Goal: Information Seeking & Learning: Learn about a topic

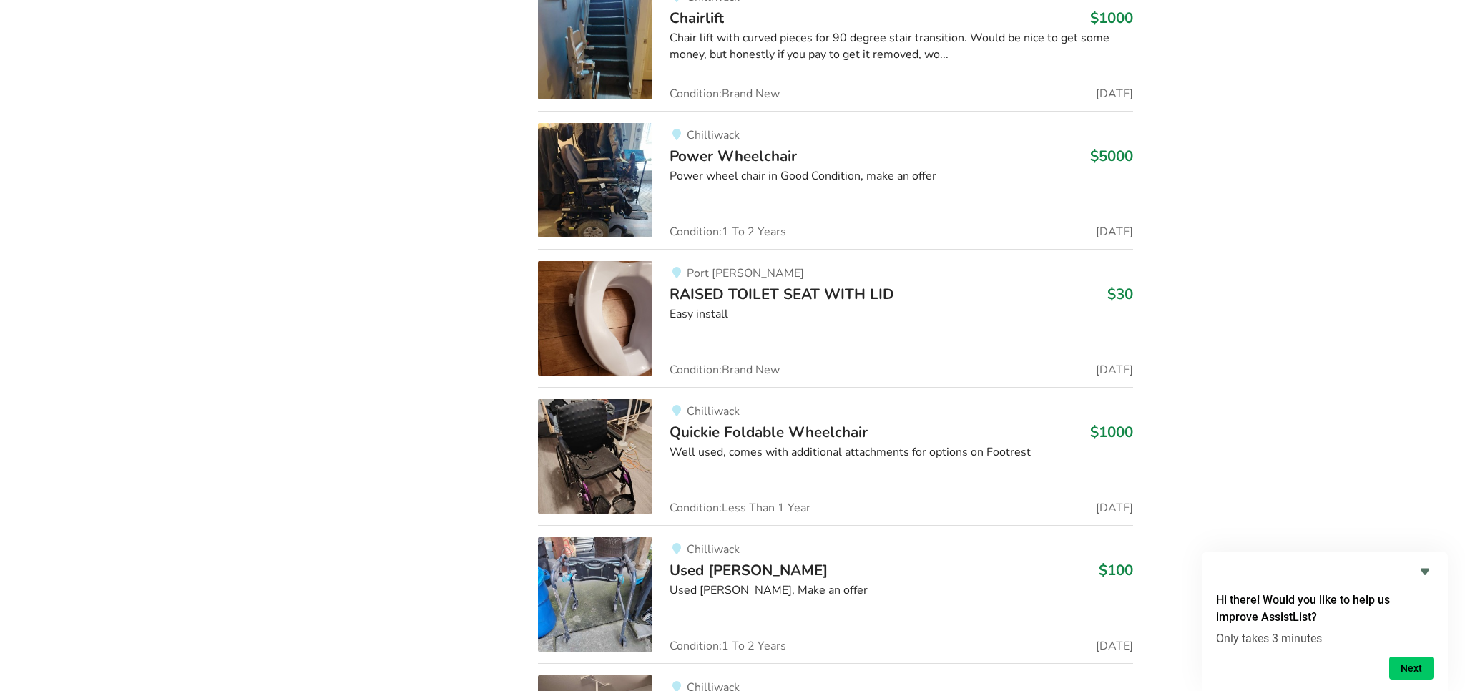
scroll to position [18656, 0]
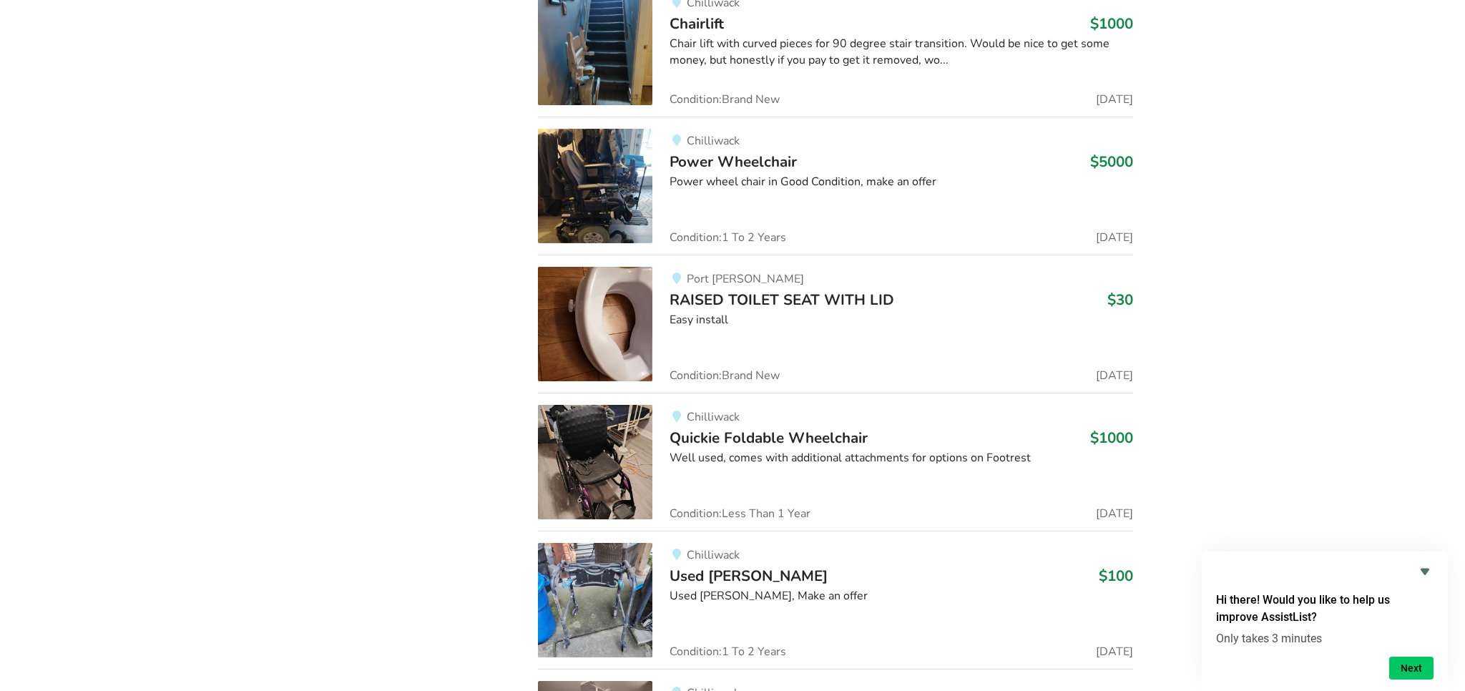
click at [635, 296] on img at bounding box center [595, 324] width 114 height 114
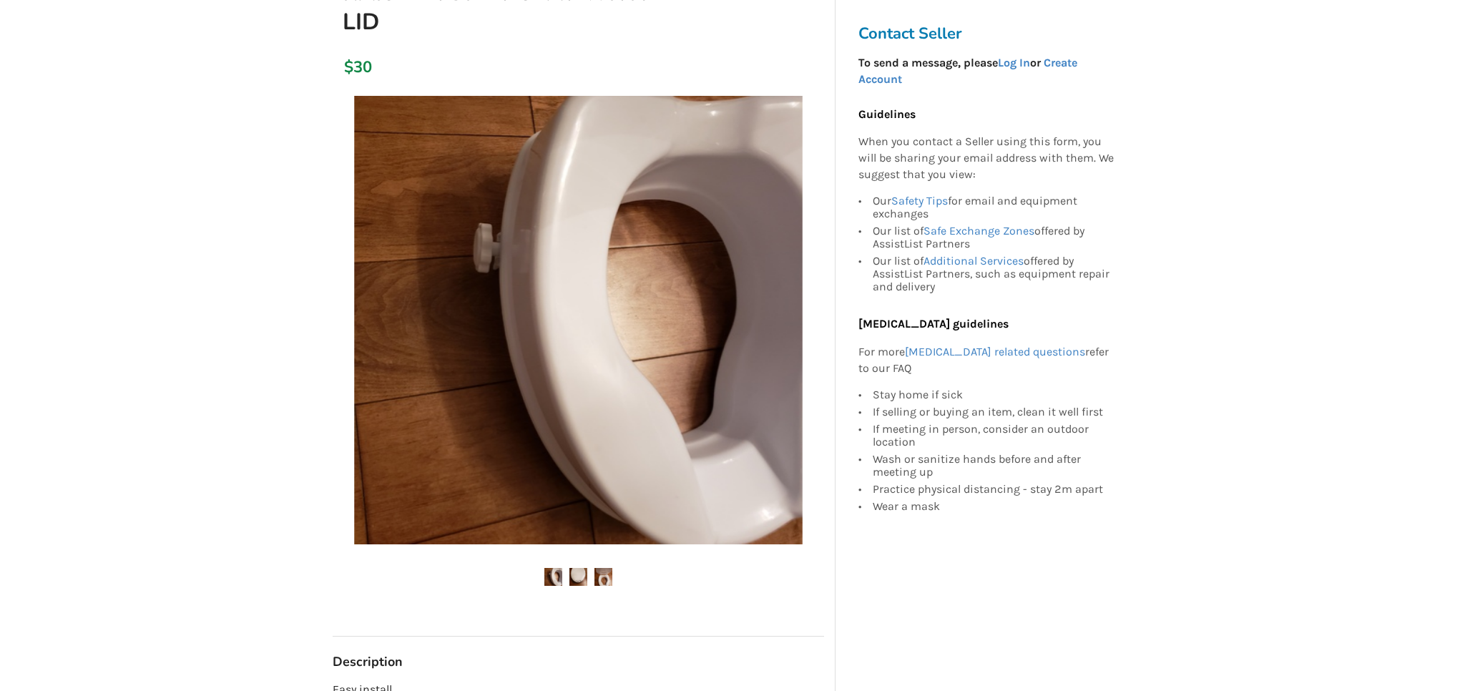
scroll to position [197, 0]
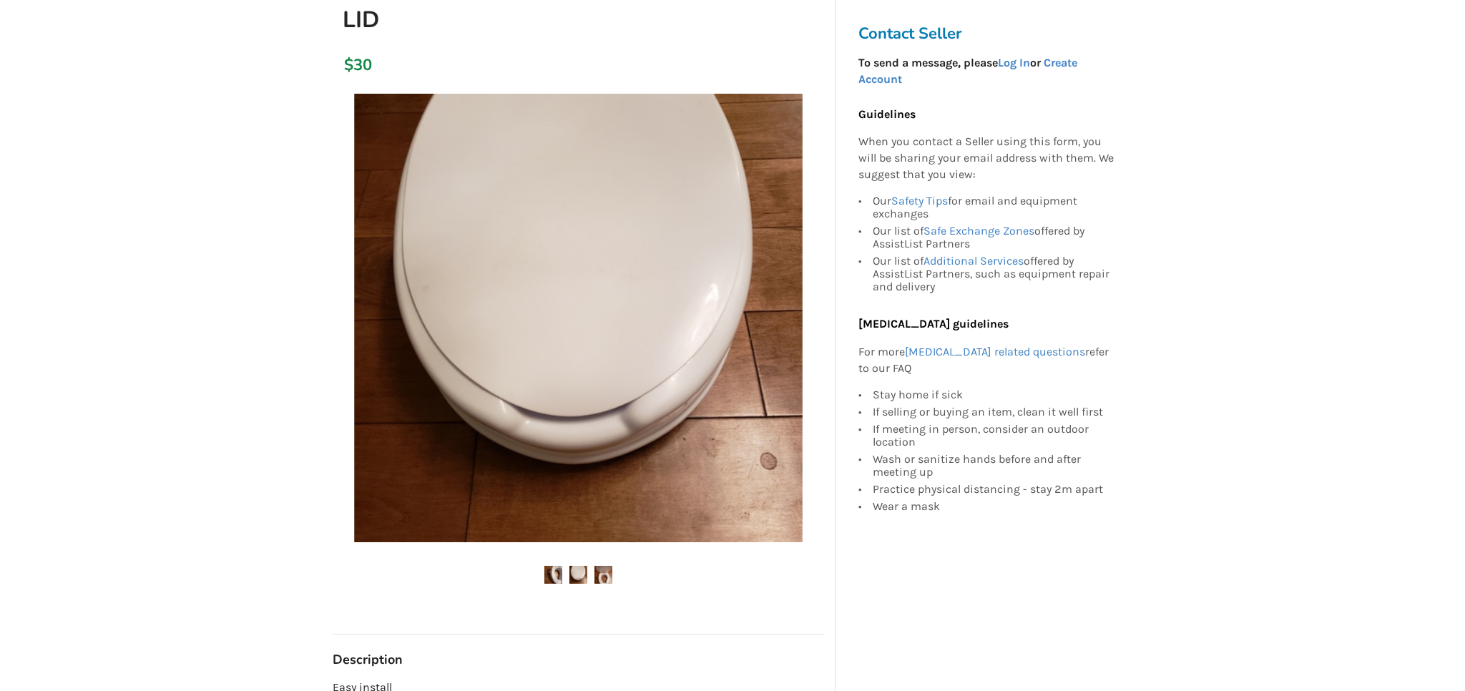
click at [574, 569] on img at bounding box center [578, 575] width 18 height 18
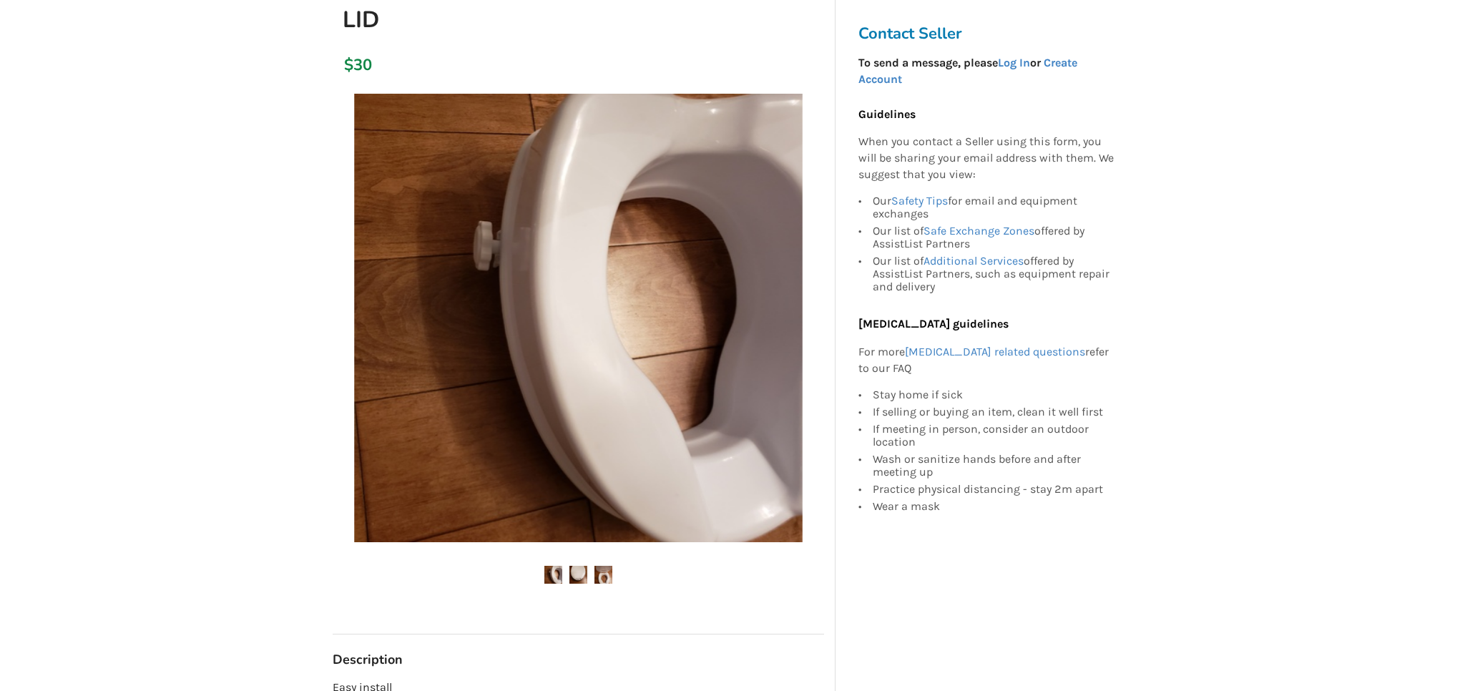
click at [603, 571] on img at bounding box center [603, 575] width 18 height 18
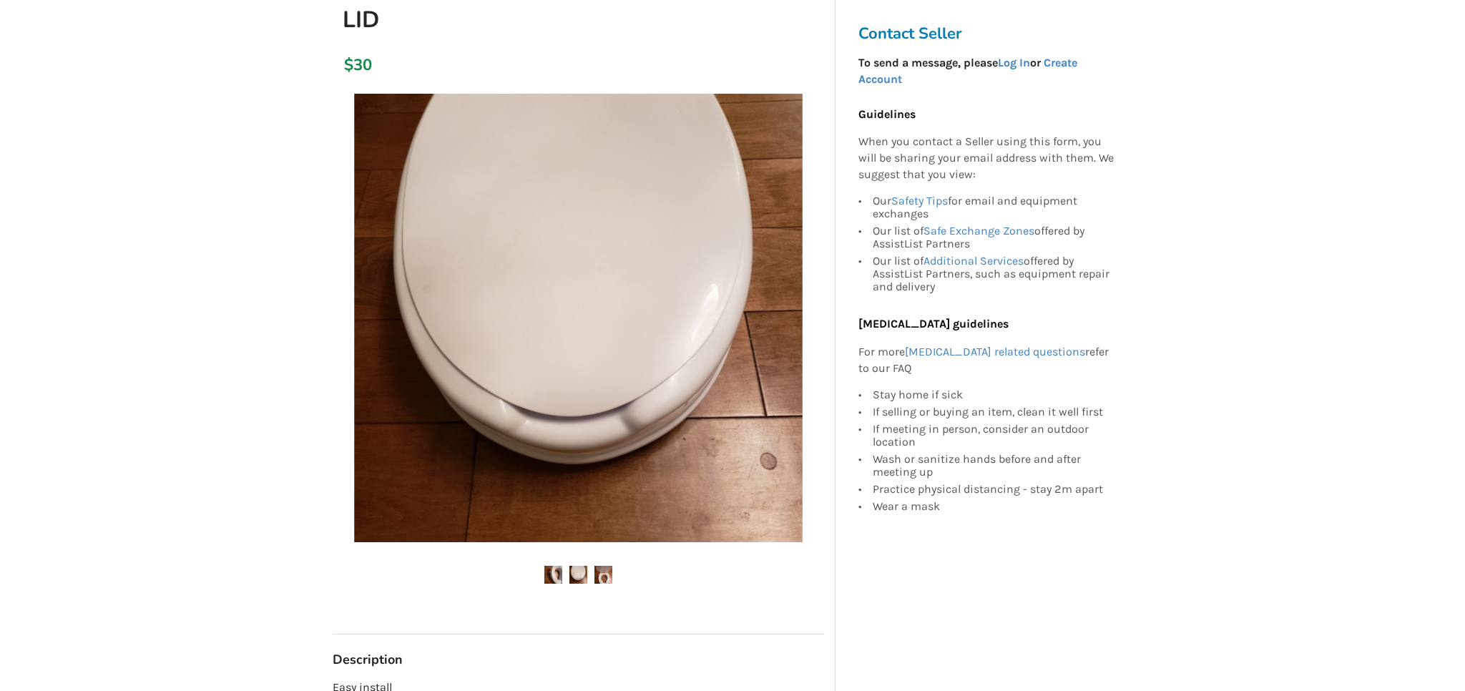
click at [582, 571] on img at bounding box center [578, 575] width 18 height 18
click at [552, 570] on img at bounding box center [553, 575] width 18 height 18
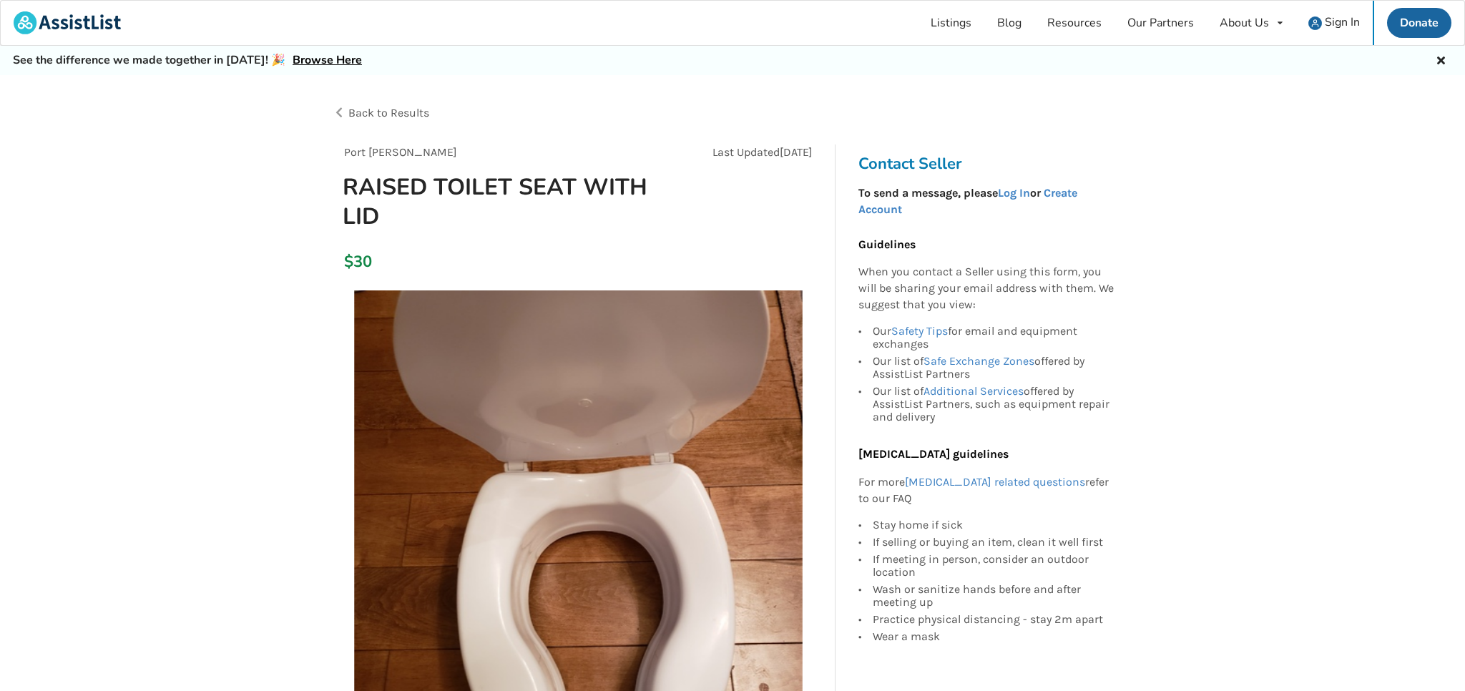
scroll to position [0, 0]
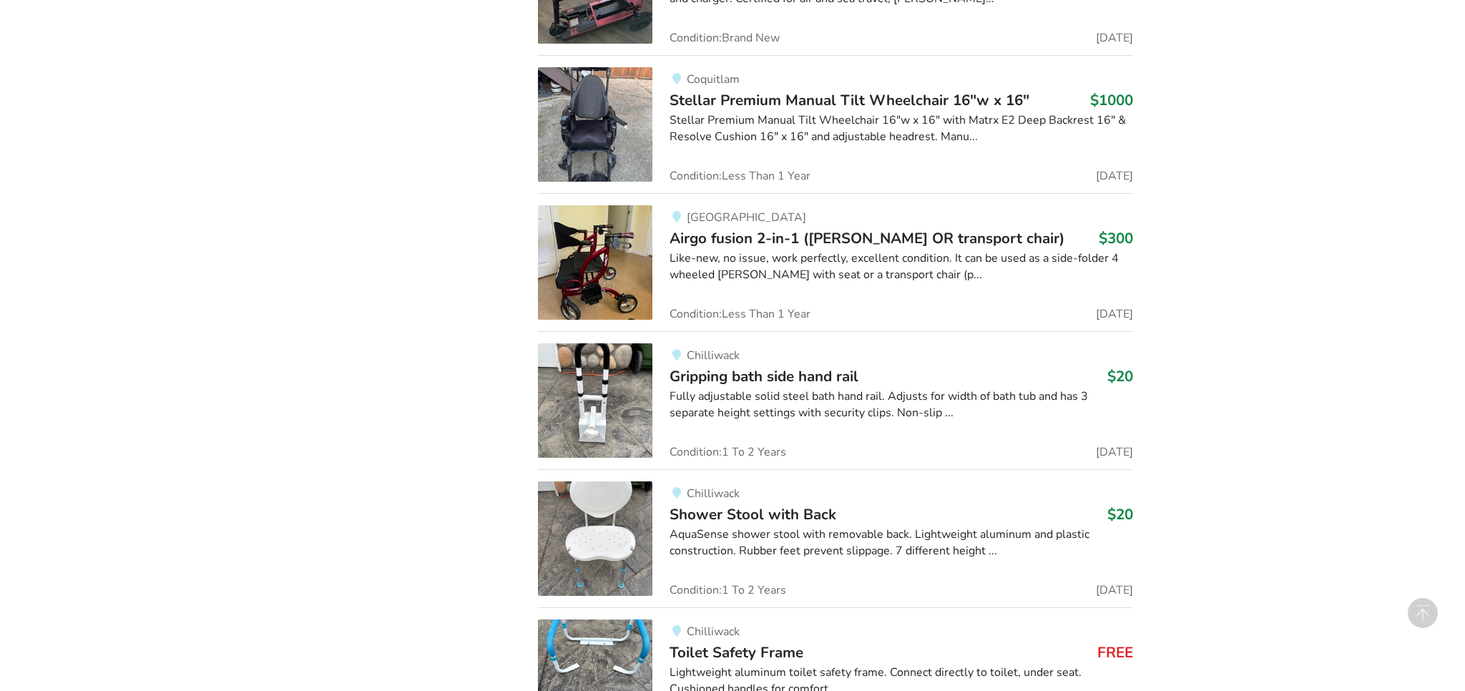
scroll to position [2571, 0]
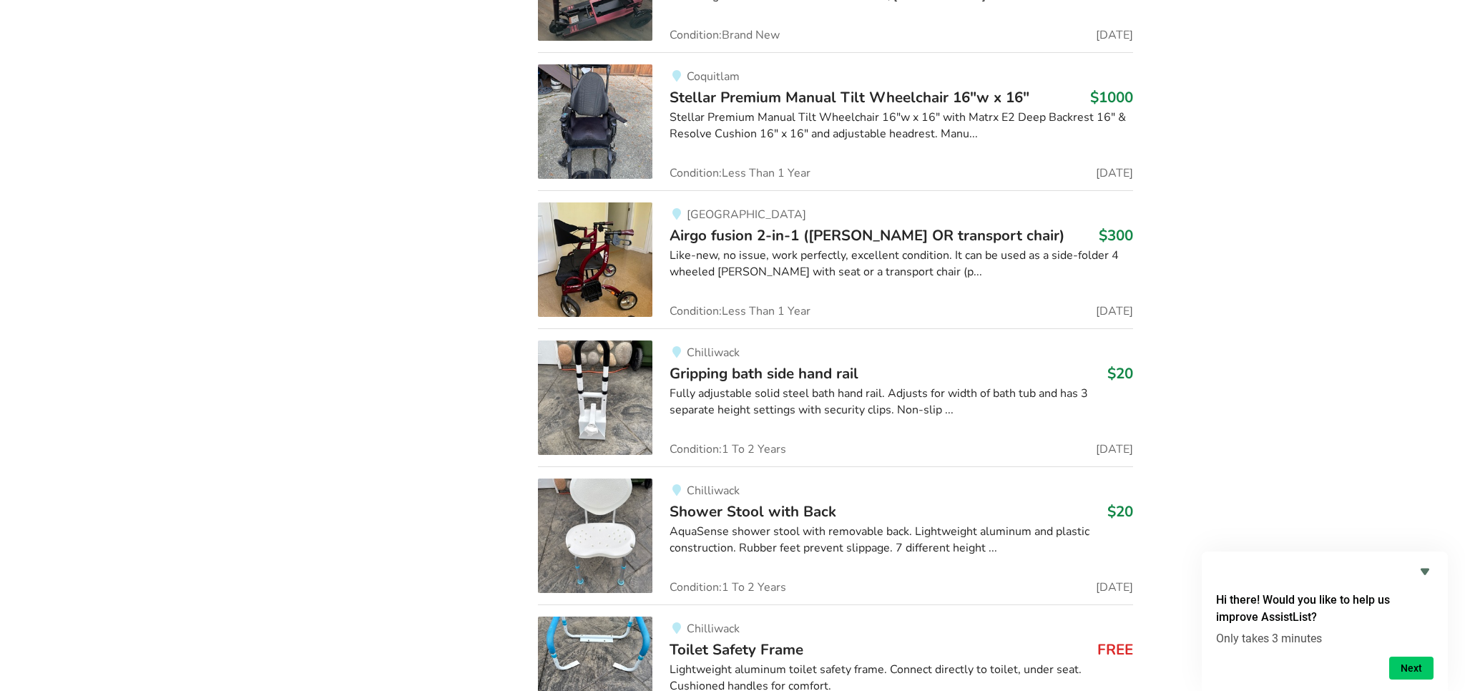
click at [698, 374] on span "Gripping bath side hand rail" at bounding box center [764, 373] width 189 height 20
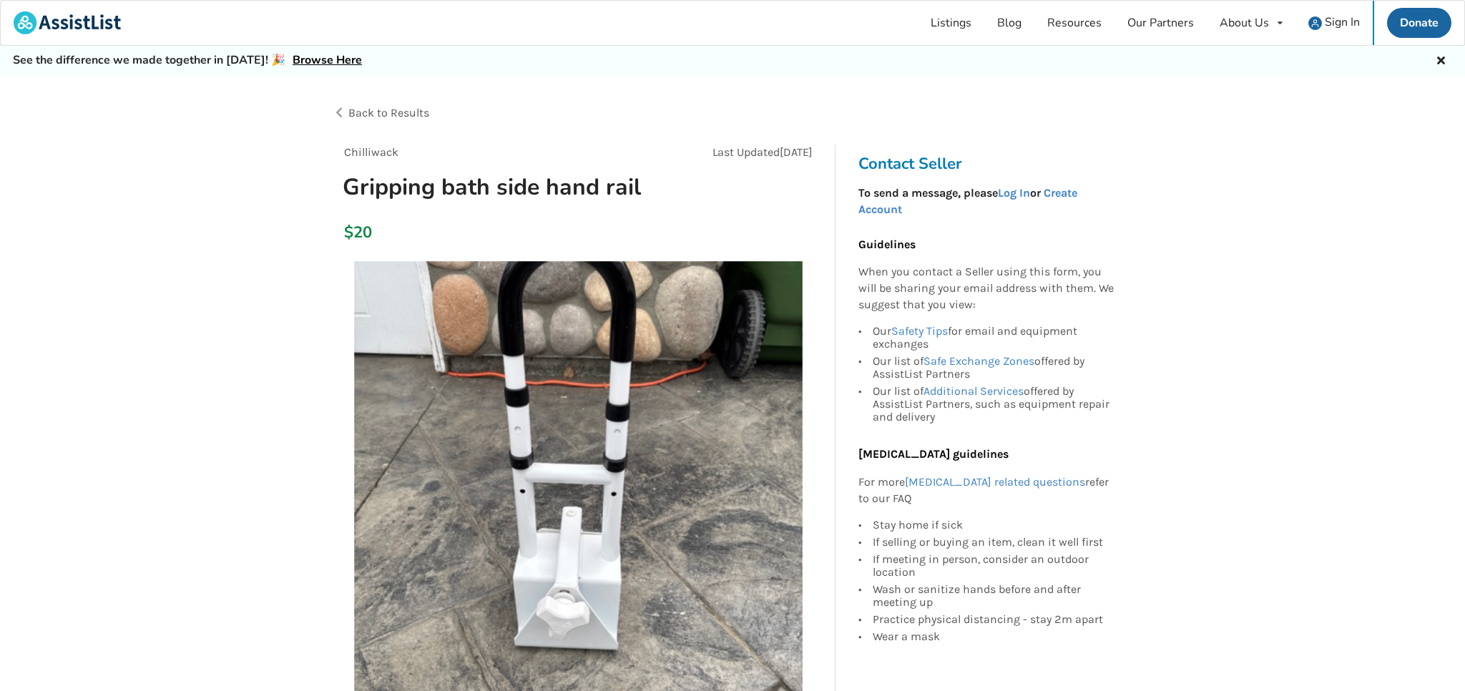
click at [368, 111] on span "Back to Results" at bounding box center [388, 113] width 81 height 14
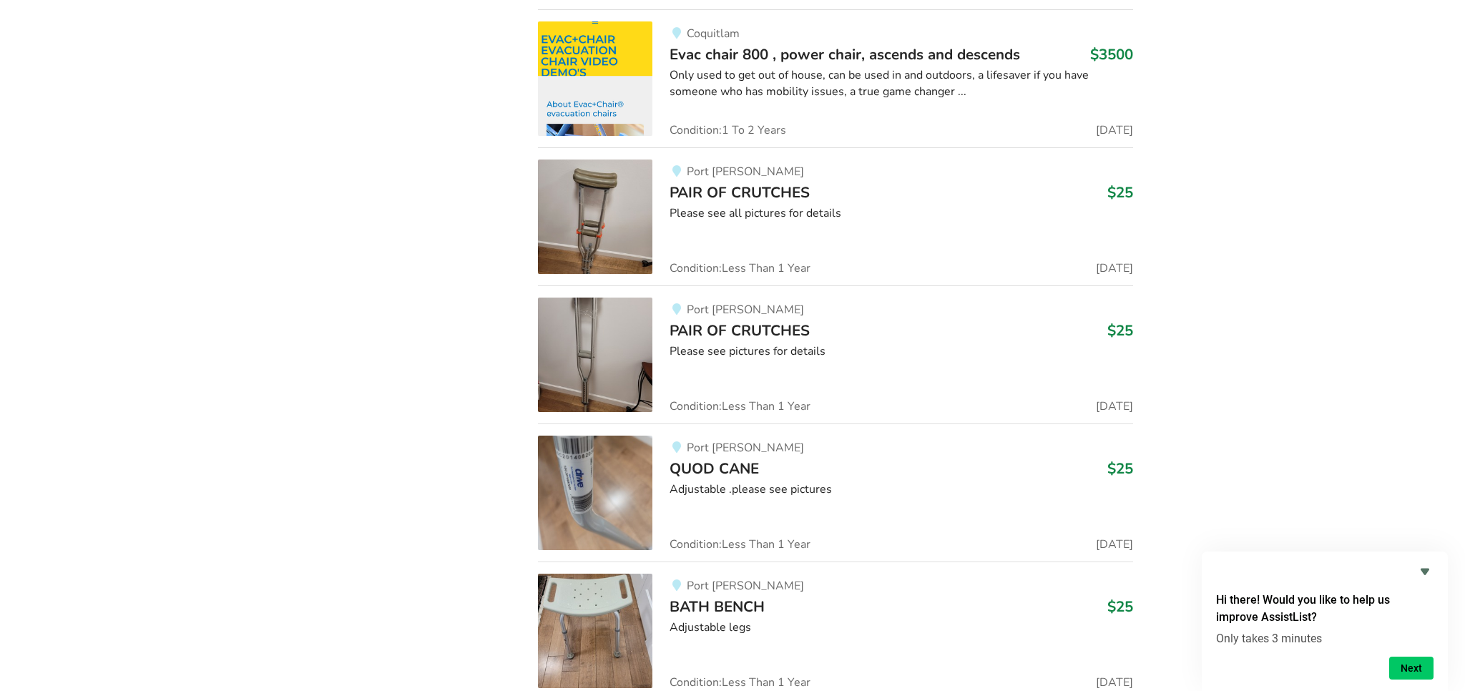
scroll to position [29606, 0]
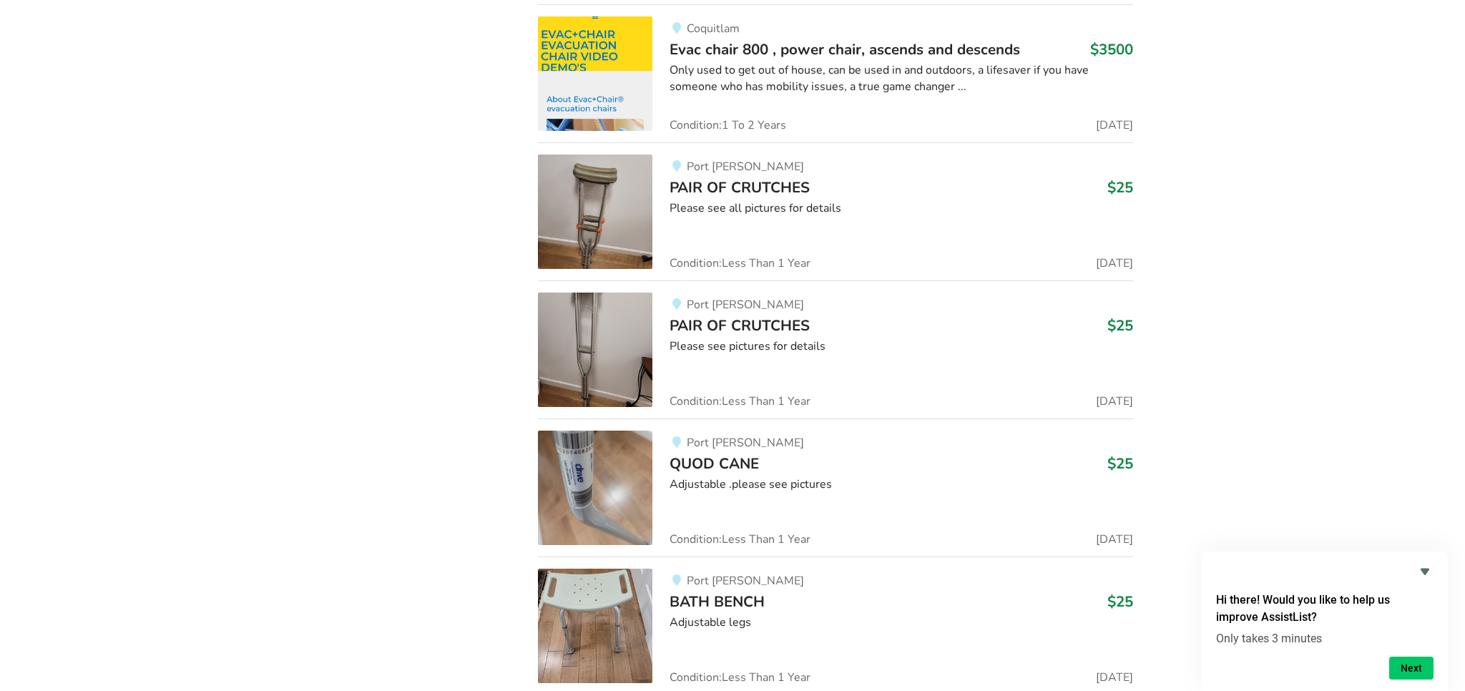
click at [585, 441] on img at bounding box center [595, 488] width 114 height 114
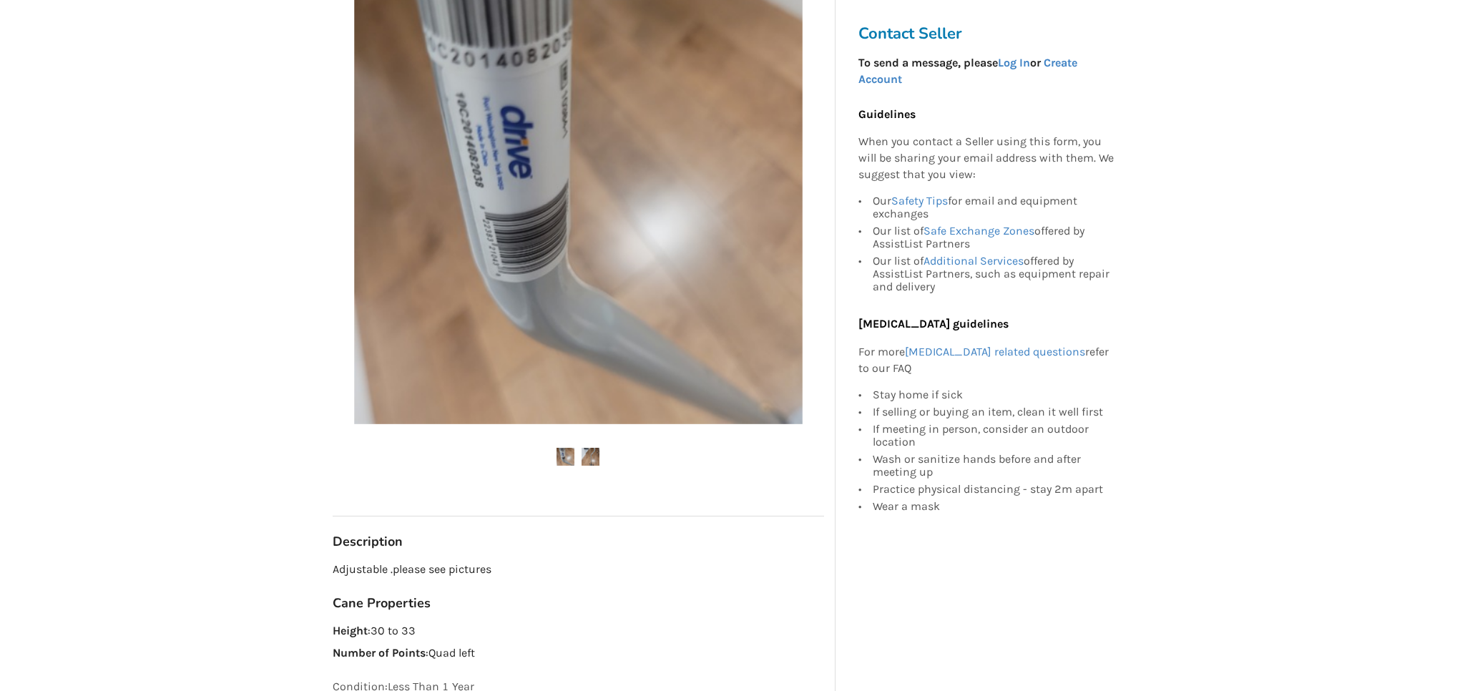
scroll to position [292, 0]
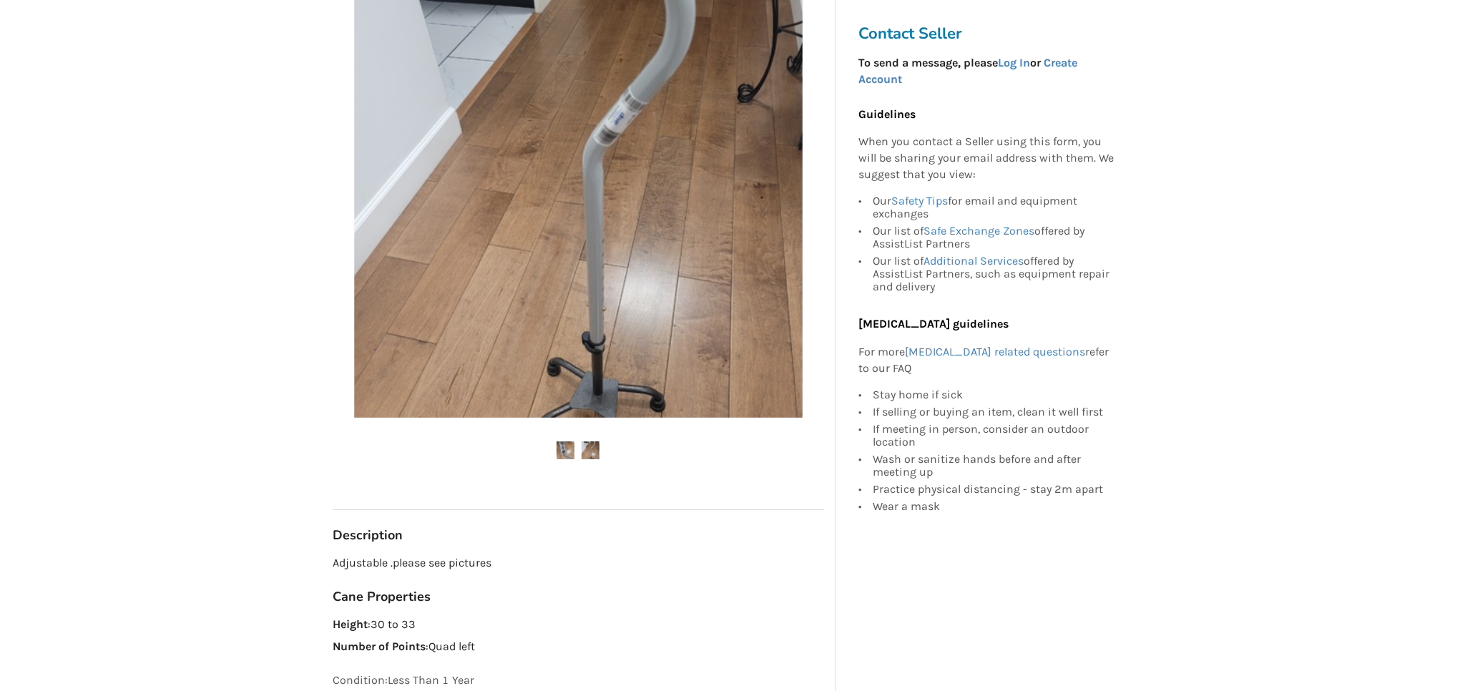
click at [589, 448] on img at bounding box center [591, 450] width 18 height 18
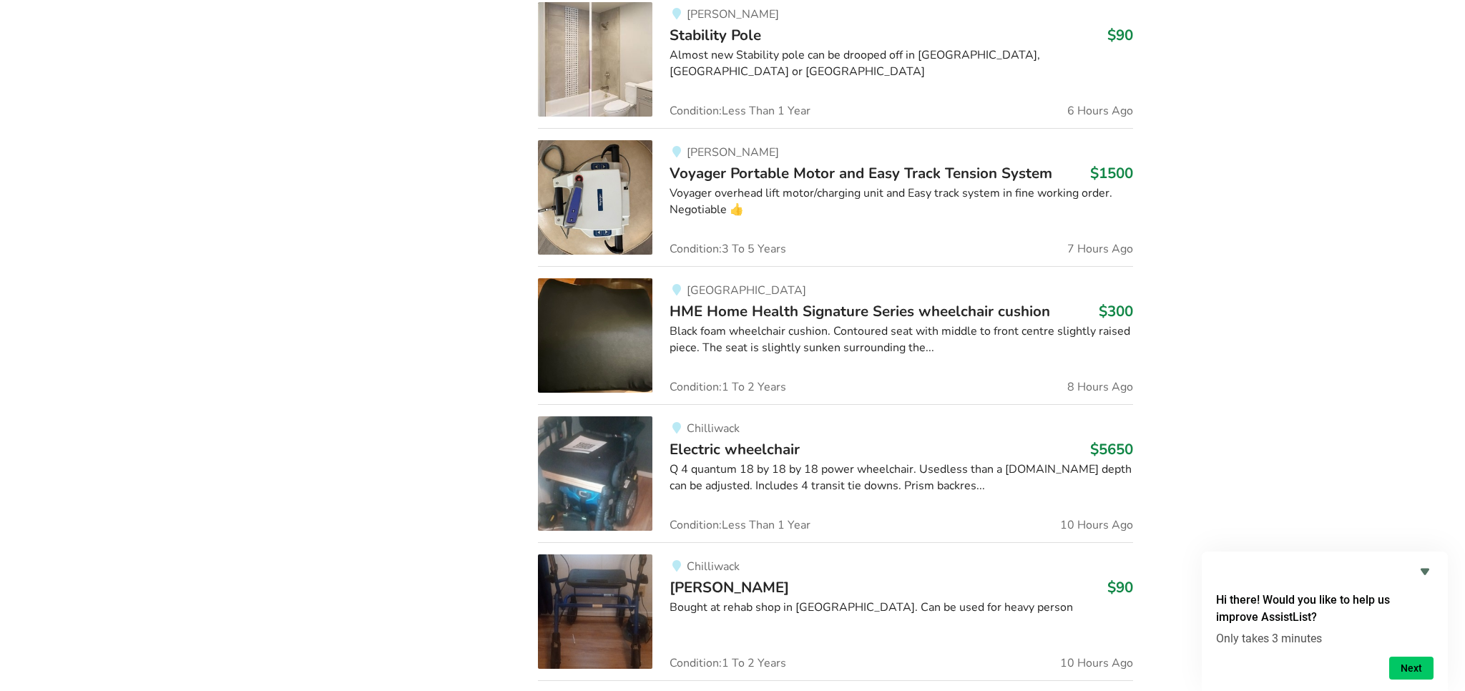
scroll to position [12749, 0]
